Goal: Information Seeking & Learning: Learn about a topic

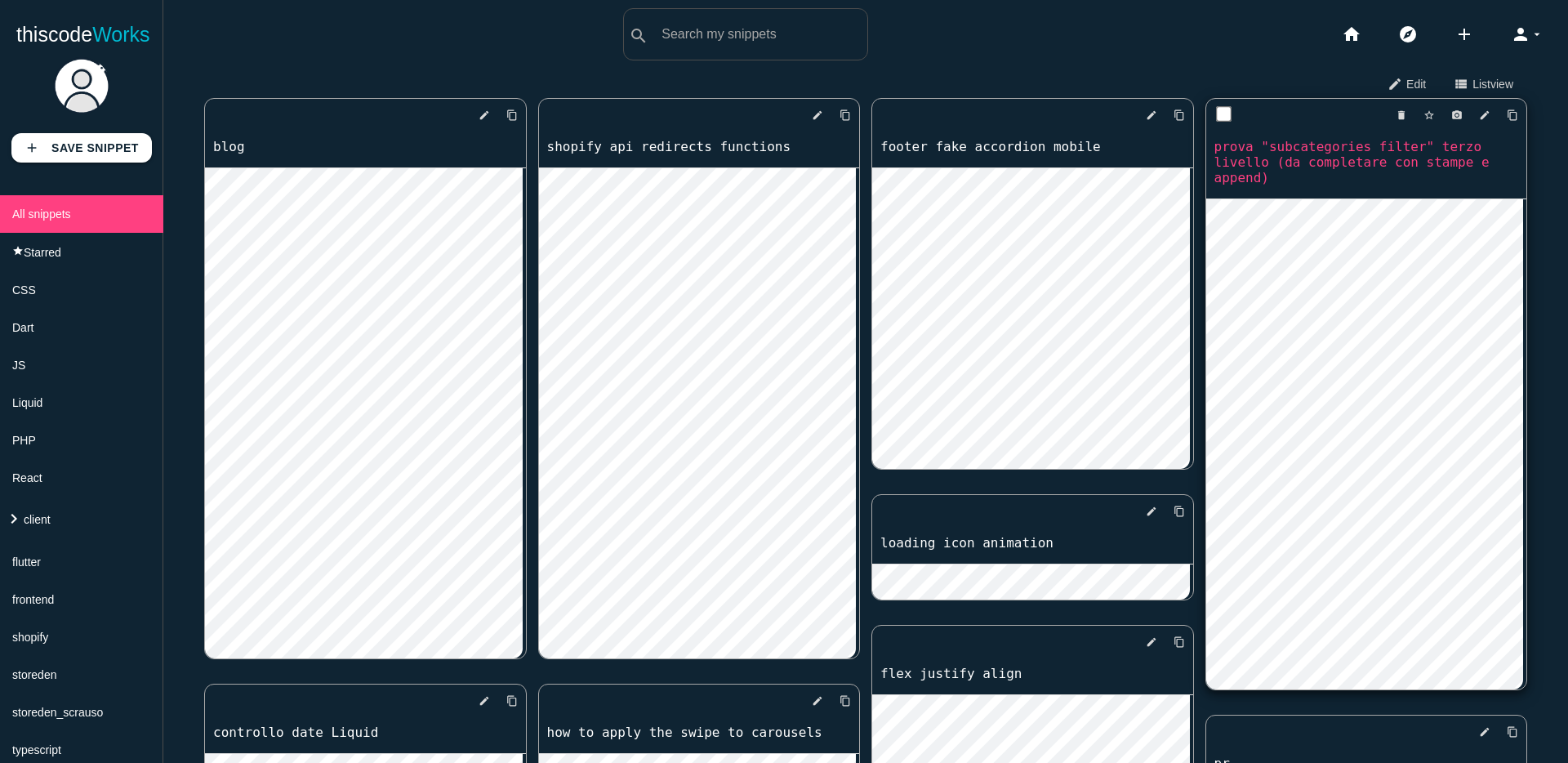
click at [1296, 167] on link "prova "subcategories filter" terzo livello (da completare con stampe e append)" at bounding box center [1367, 162] width 321 height 50
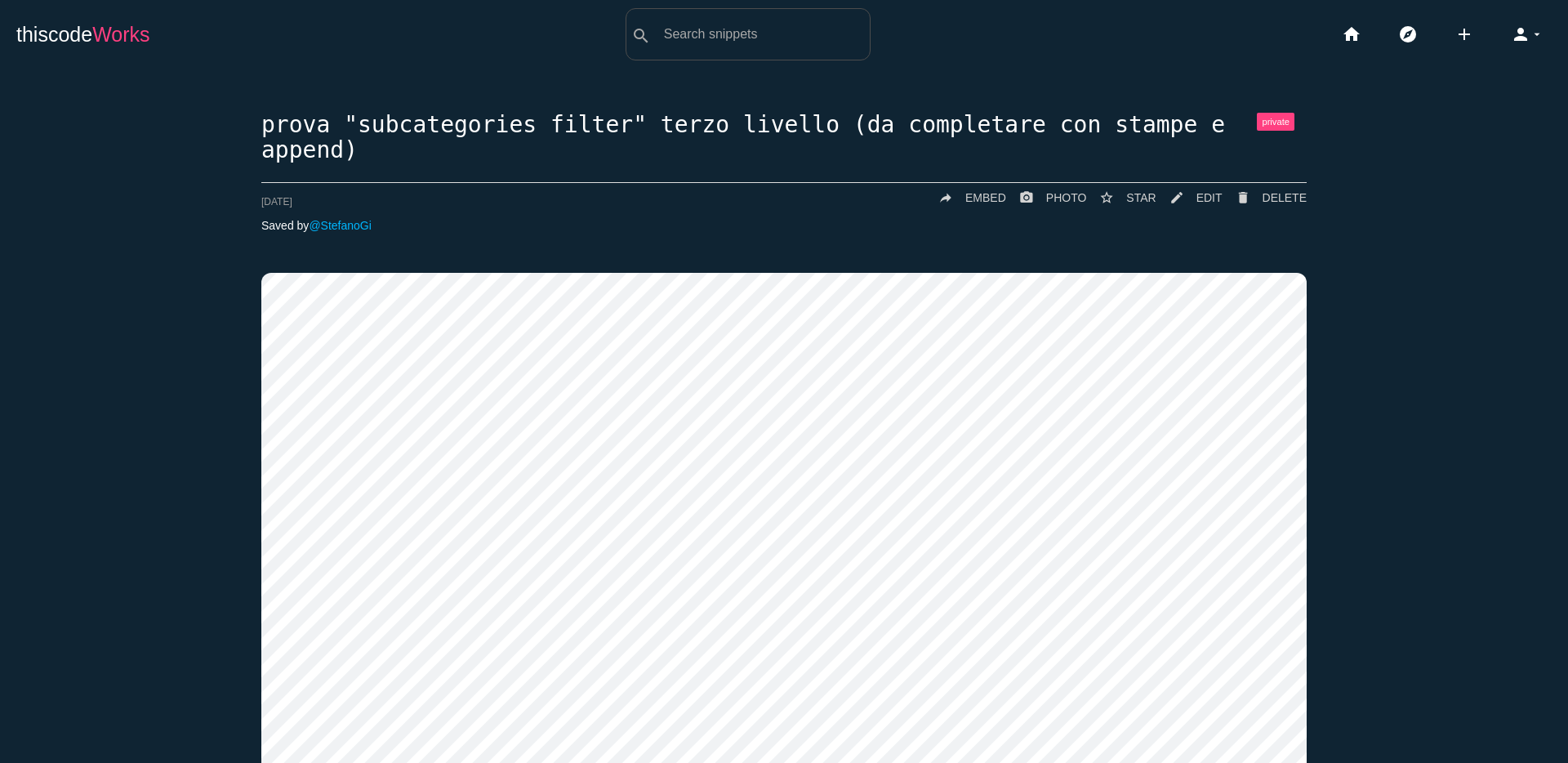
click at [116, 28] on span "Works" at bounding box center [120, 34] width 57 height 23
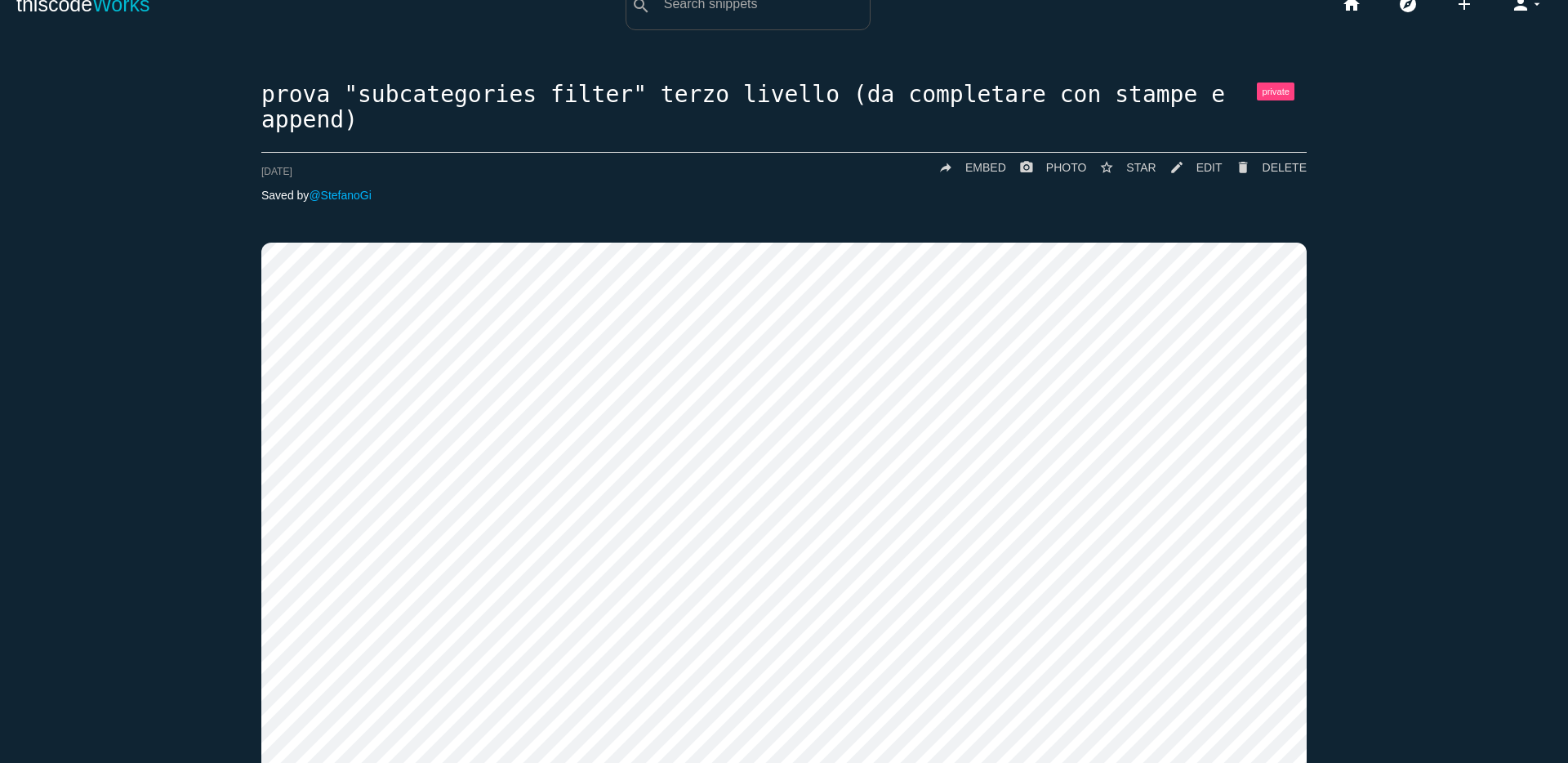
scroll to position [59, 0]
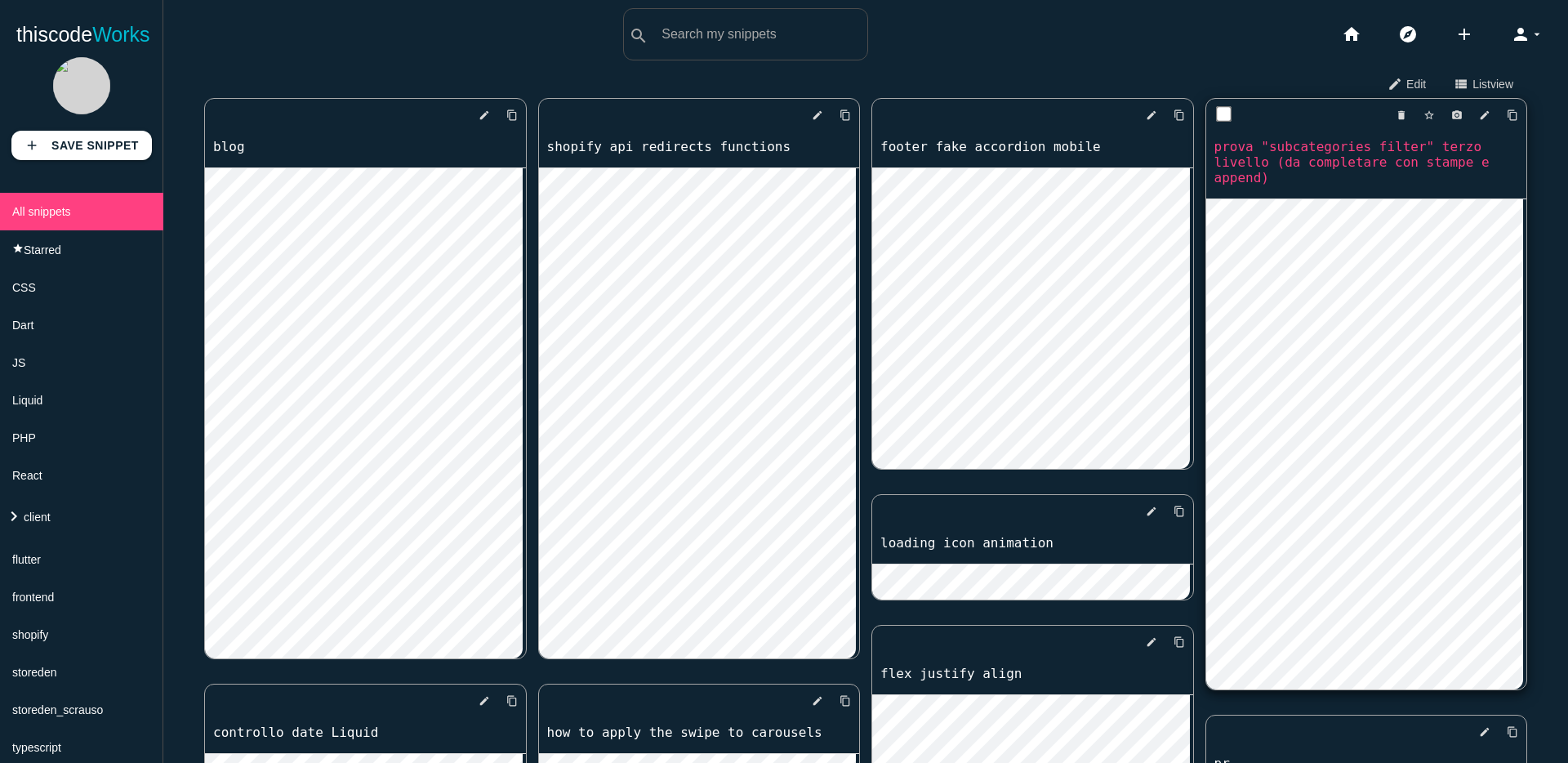
scroll to position [490, 0]
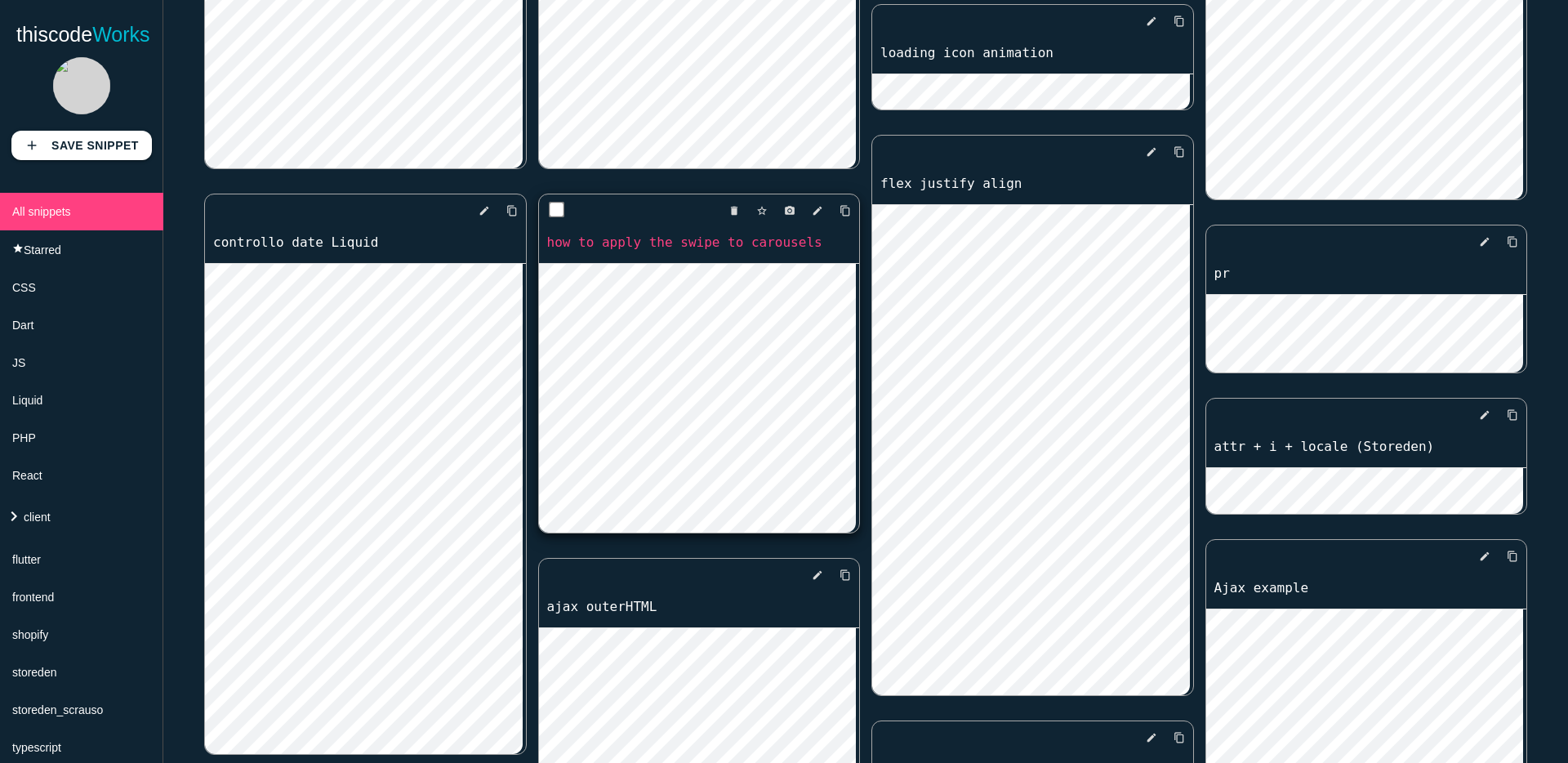
click at [773, 242] on link "how to apply the swipe to carousels" at bounding box center [699, 242] width 321 height 19
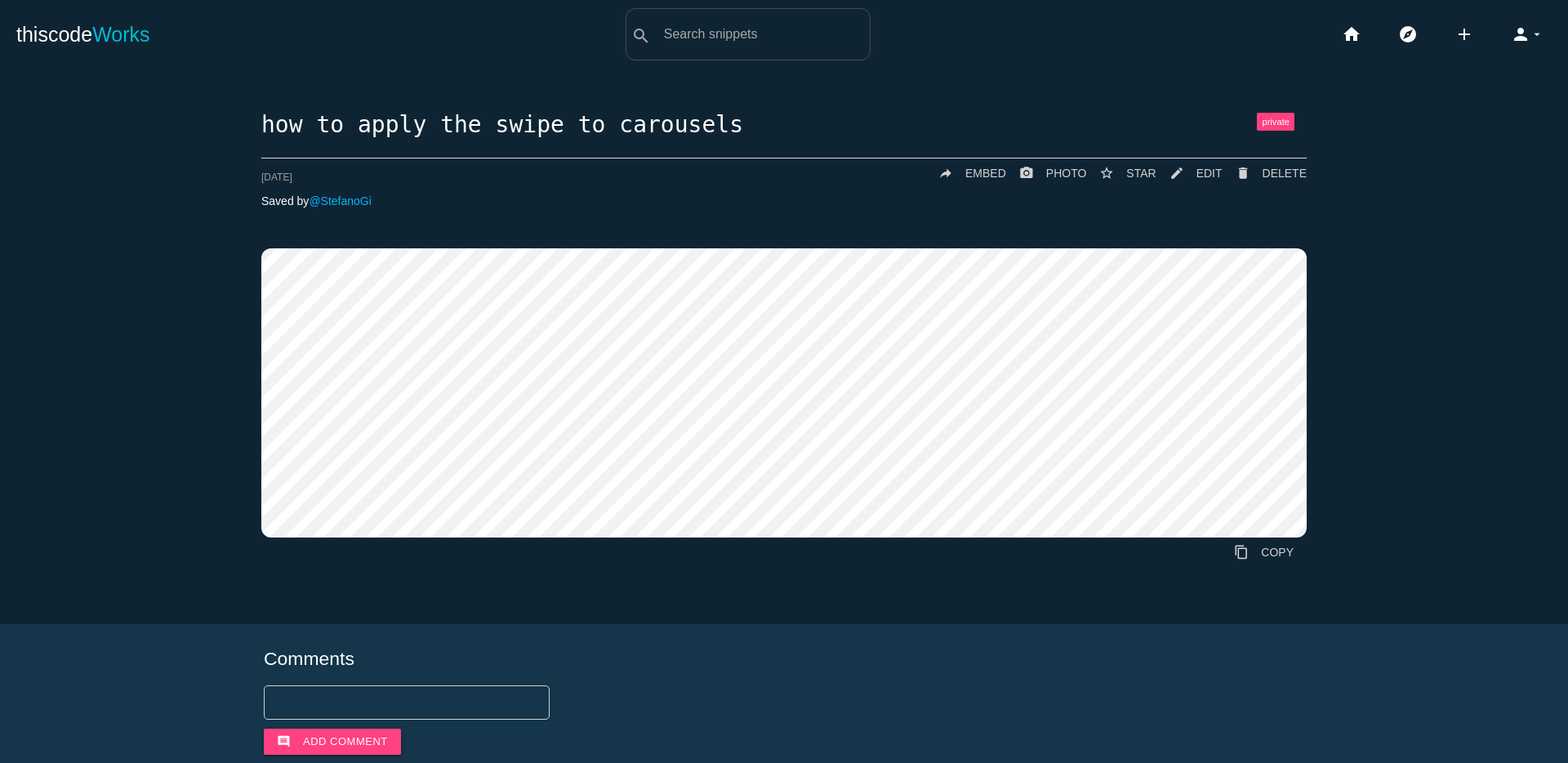
click at [246, 266] on div "how to apply the swipe to carousels delete DELETE mode_edit EDIT 67238f70d73271…" at bounding box center [784, 368] width 1536 height 511
click at [118, 40] on span "Works" at bounding box center [120, 34] width 57 height 23
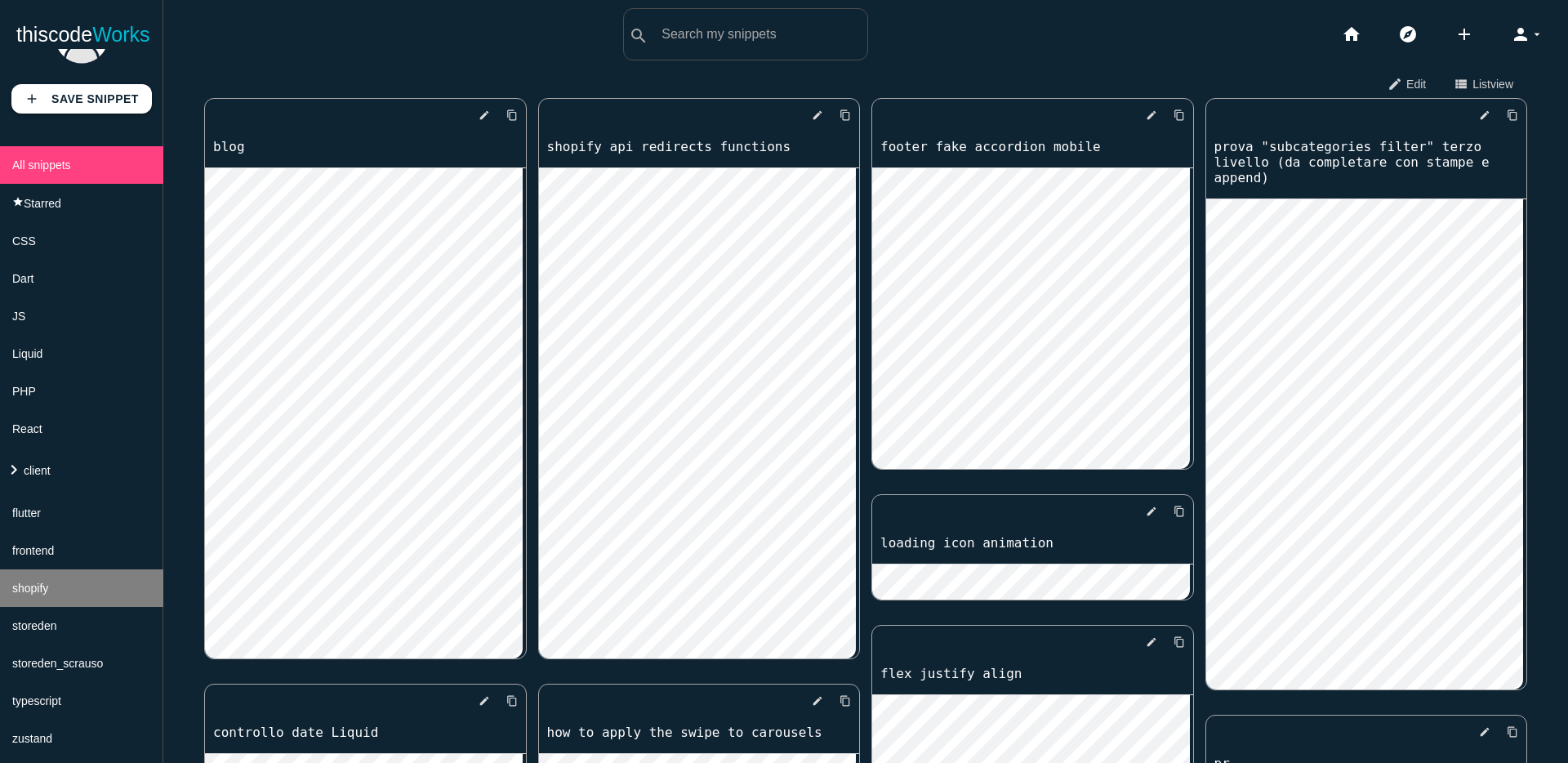
scroll to position [105, 0]
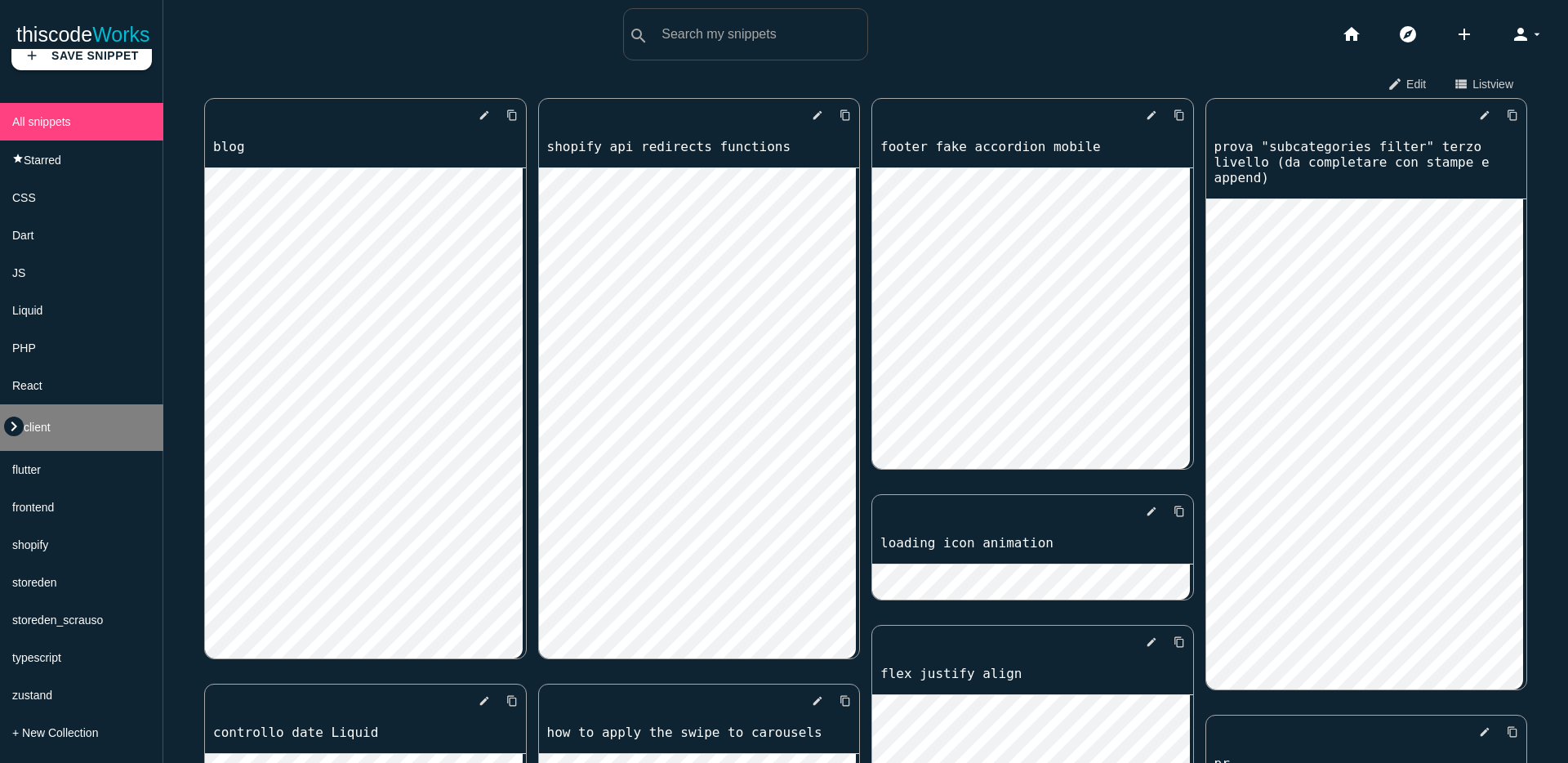
click at [15, 425] on icon "keyboard_arrow_right" at bounding box center [14, 427] width 20 height 20
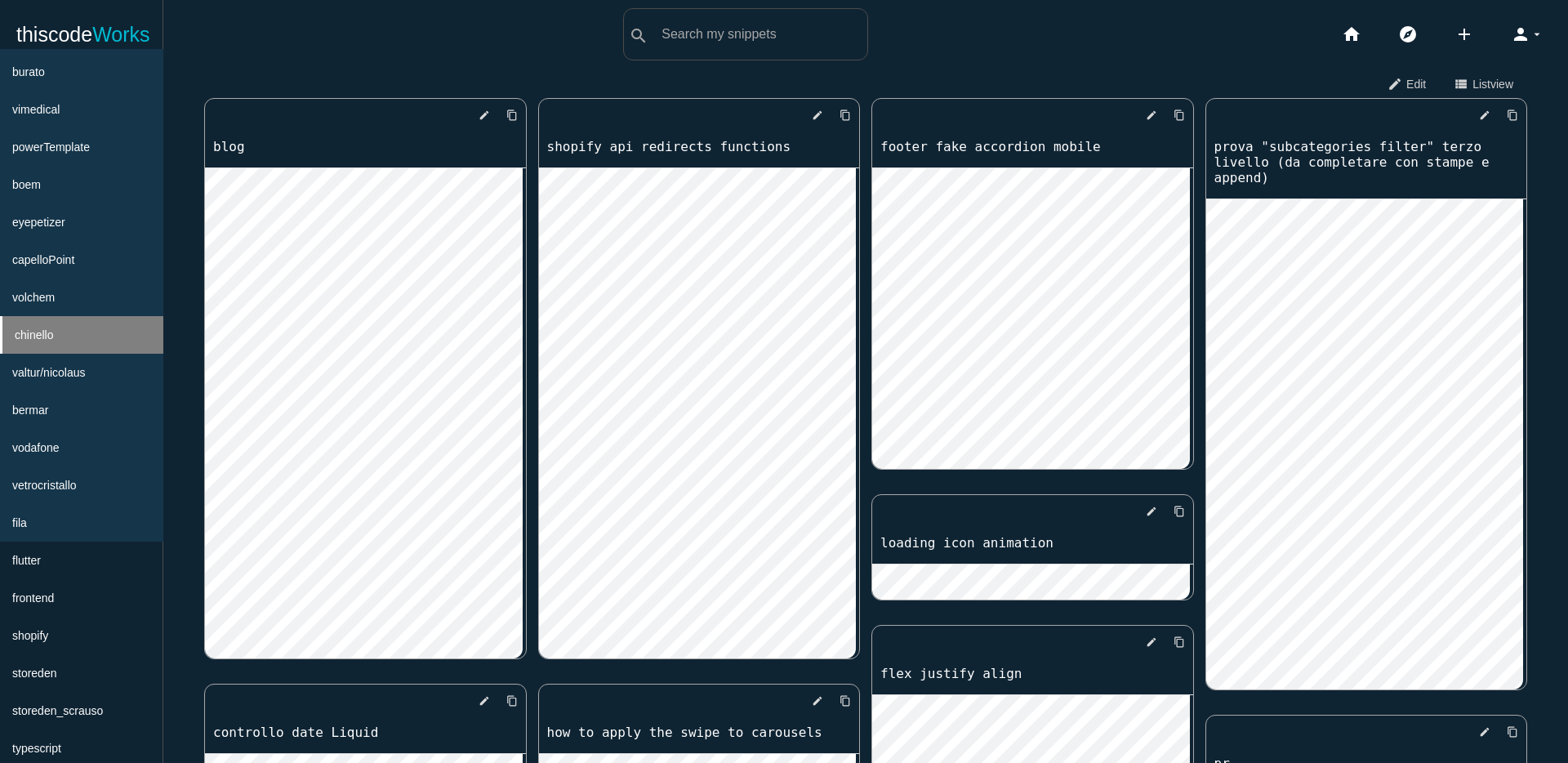
scroll to position [790, 0]
click at [77, 204] on li "boem" at bounding box center [81, 185] width 163 height 37
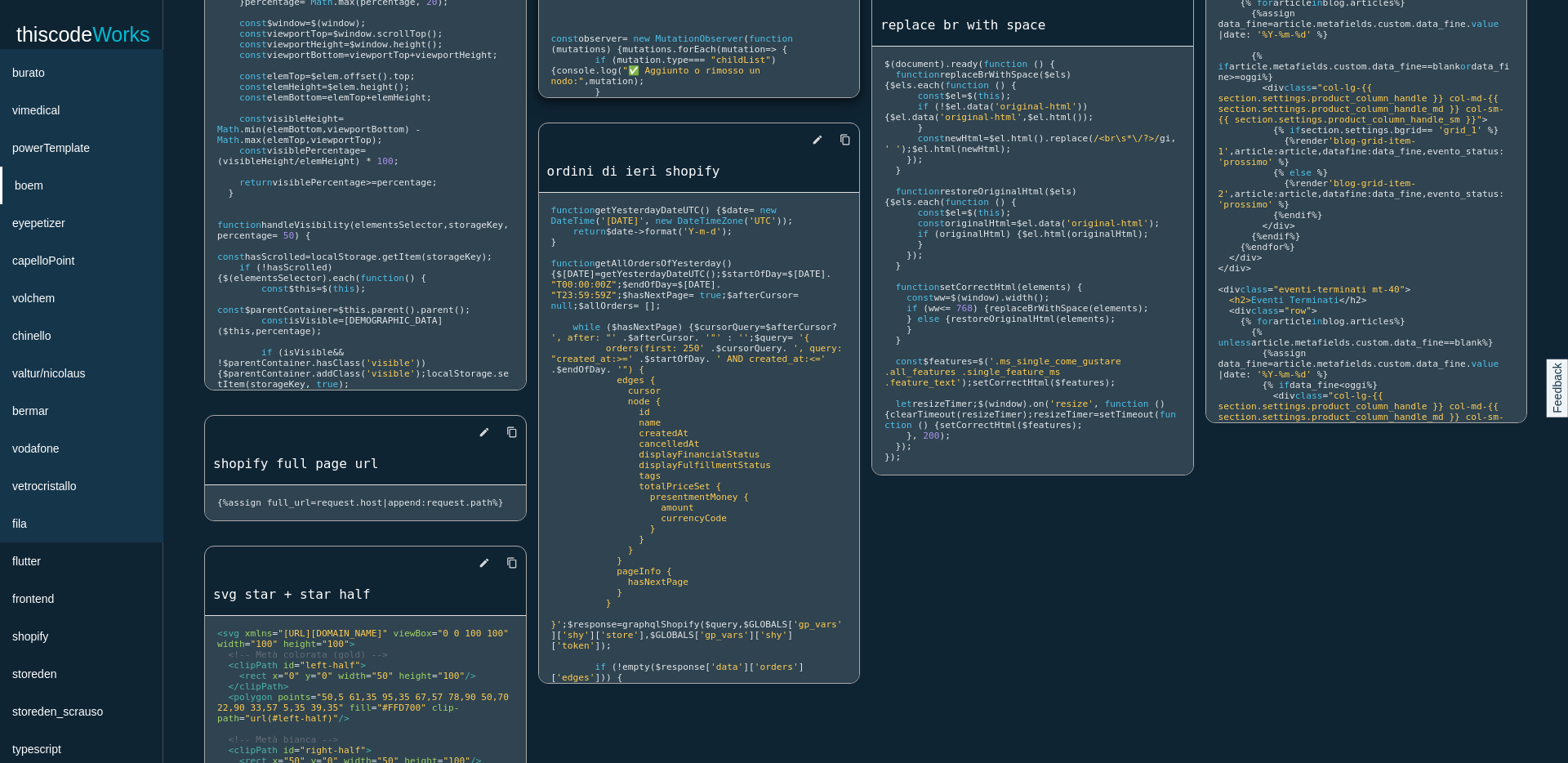
scroll to position [1898, 0]
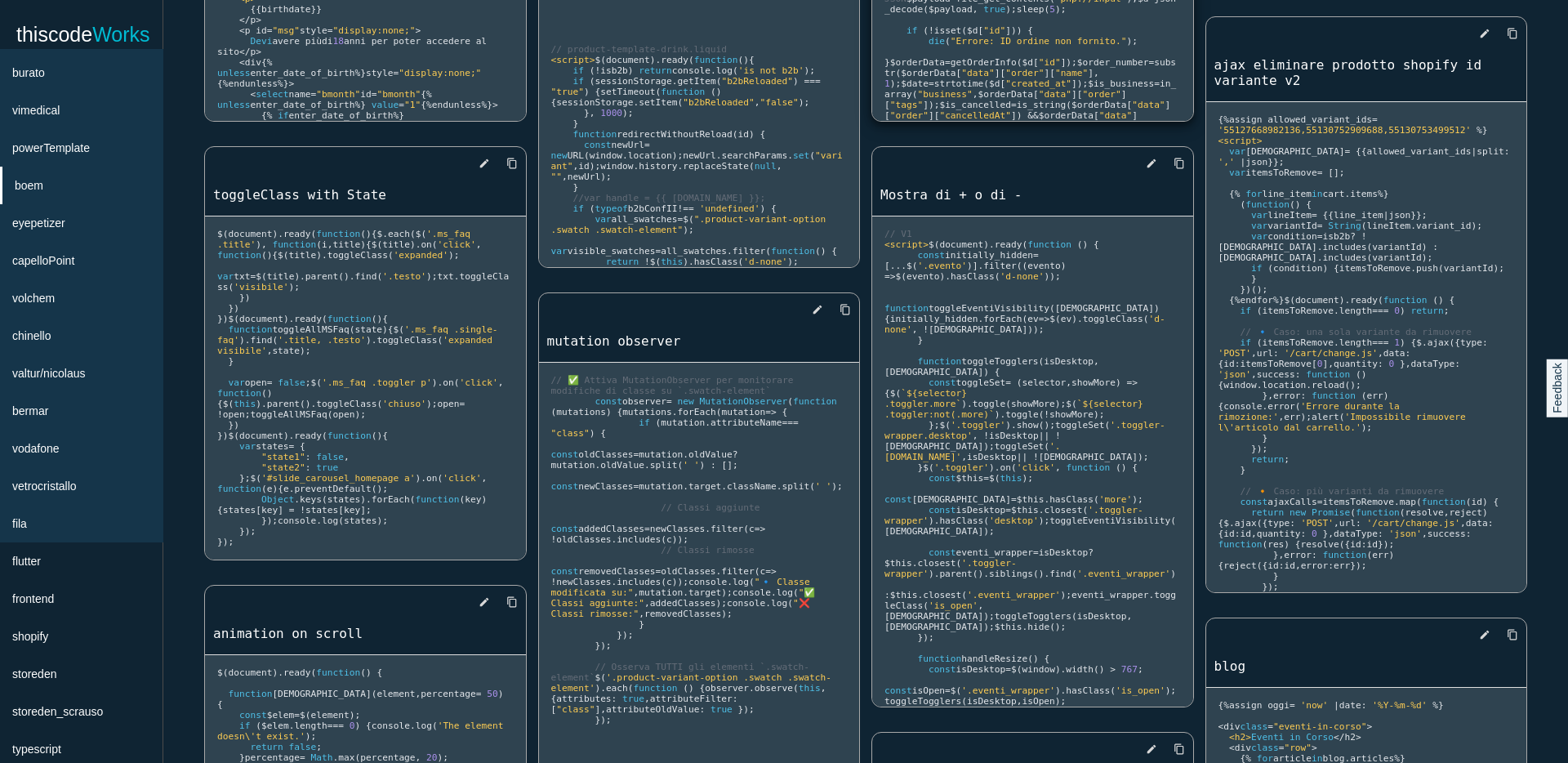
scroll to position [807, 0]
